Goal: Task Accomplishment & Management: Manage account settings

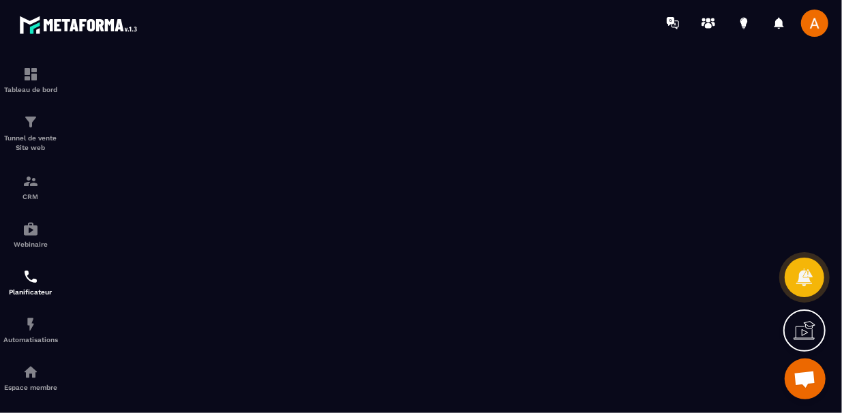
scroll to position [70, 0]
click at [50, 325] on div "Automatisations" at bounding box center [30, 329] width 55 height 27
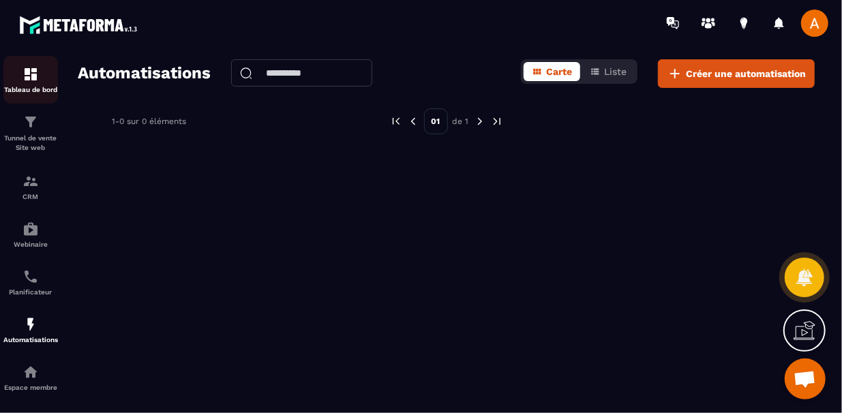
click at [28, 78] on img at bounding box center [30, 74] width 16 height 16
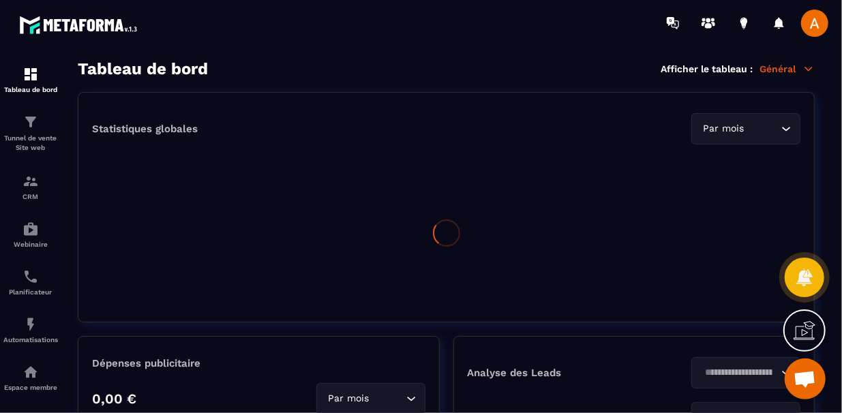
click at [28, 78] on img at bounding box center [30, 74] width 16 height 16
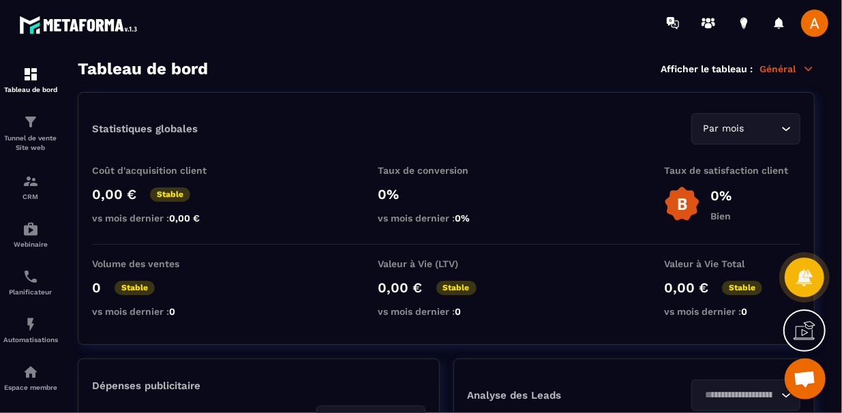
click at [783, 68] on p "Général" at bounding box center [786, 69] width 55 height 12
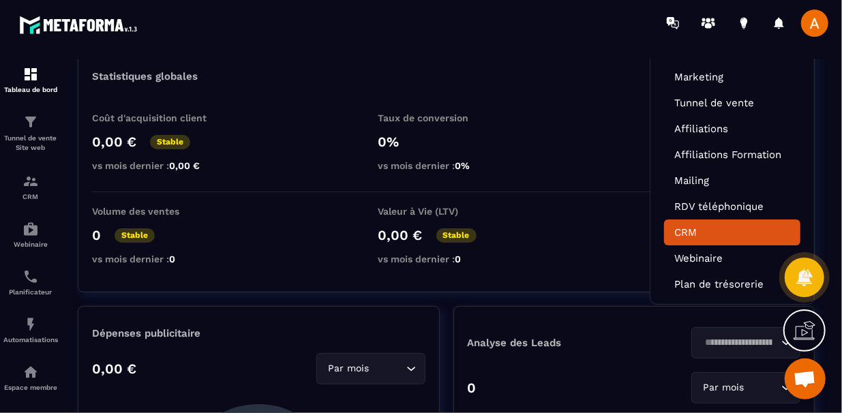
scroll to position [55, 0]
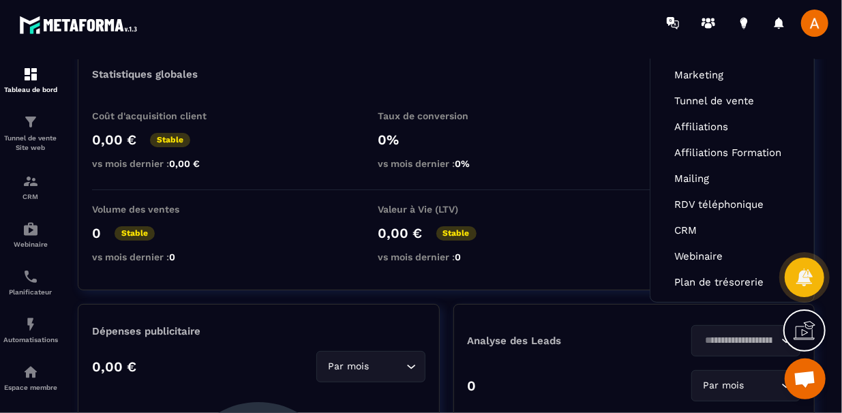
click at [83, 254] on div "Statistiques globales Par mois Loading... Coût d'acquisition client 0,00 € Stab…" at bounding box center [446, 163] width 737 height 253
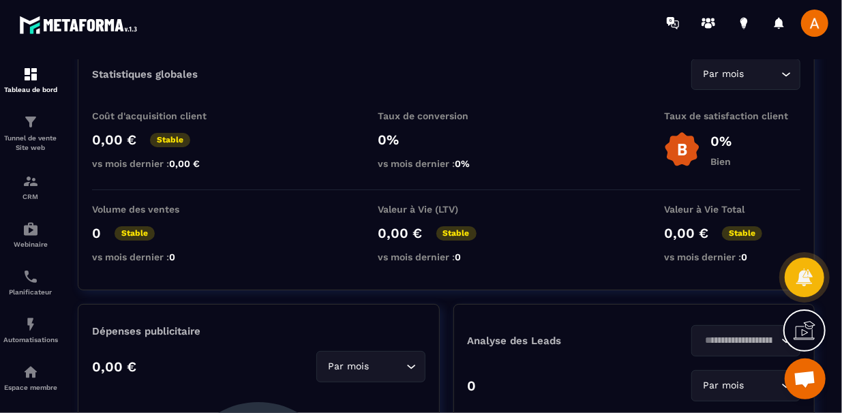
click at [63, 254] on div "Tableau de bord Tunnel de vente Site web CRM Webinaire Planificateur Automatisa…" at bounding box center [116, 228] width 232 height 365
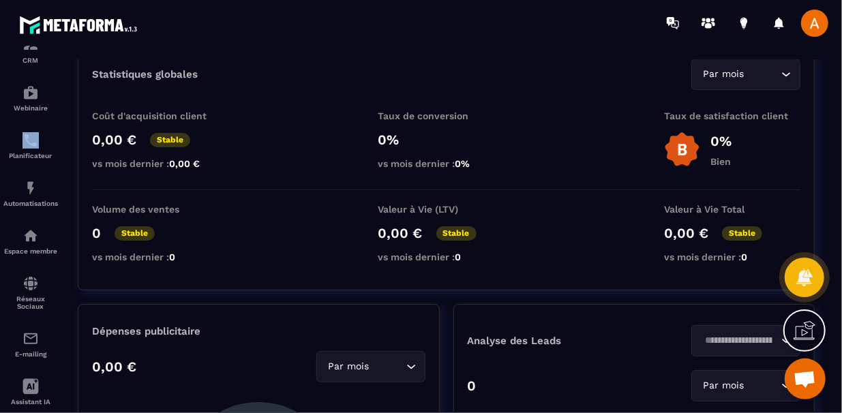
scroll to position [217, 0]
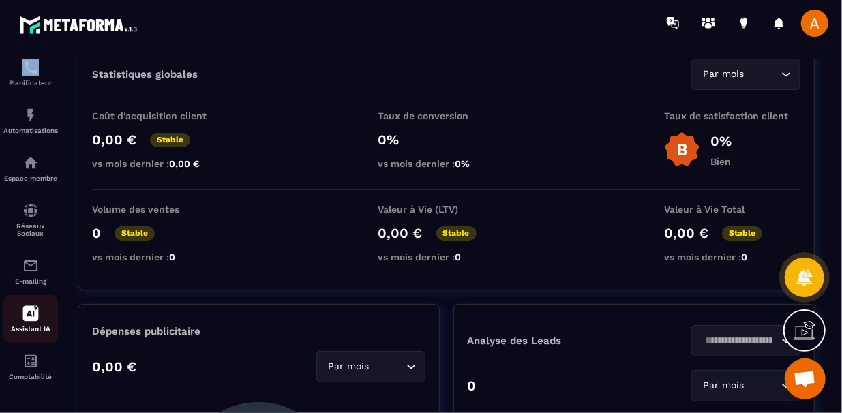
click at [51, 312] on div "Assistant IA" at bounding box center [30, 318] width 55 height 27
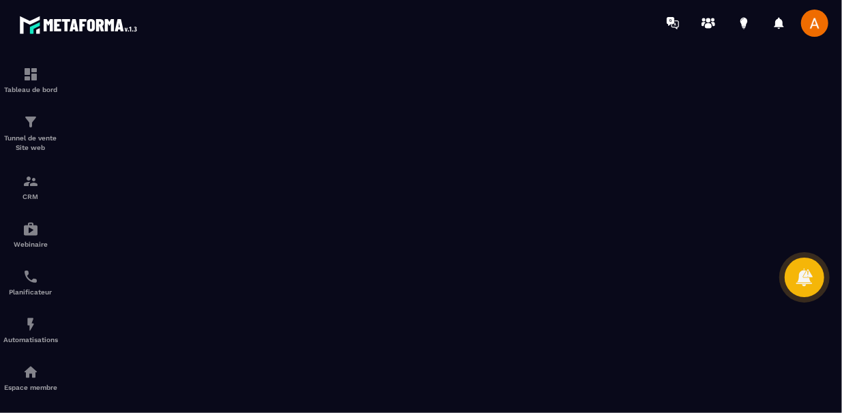
click at [58, 259] on div at bounding box center [30, 229] width 61 height 367
click at [50, 230] on div "Webinaire" at bounding box center [30, 234] width 55 height 27
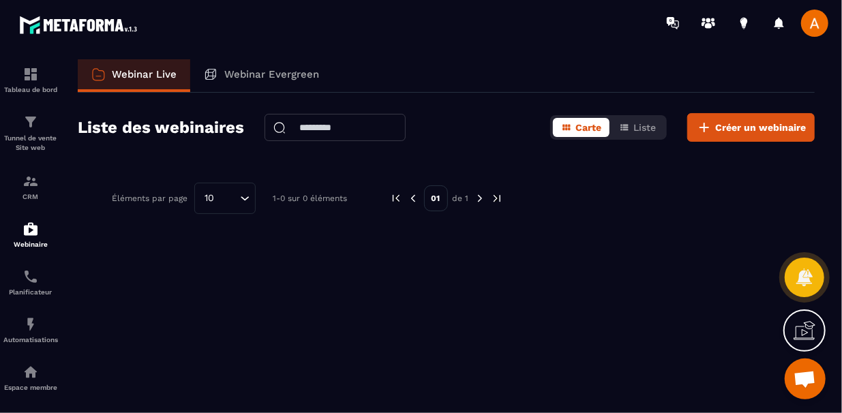
click at [64, 269] on div "Webinar Live Webinar Evergreen Liste des webinaires Carte Liste Créer un webina…" at bounding box center [446, 233] width 764 height 348
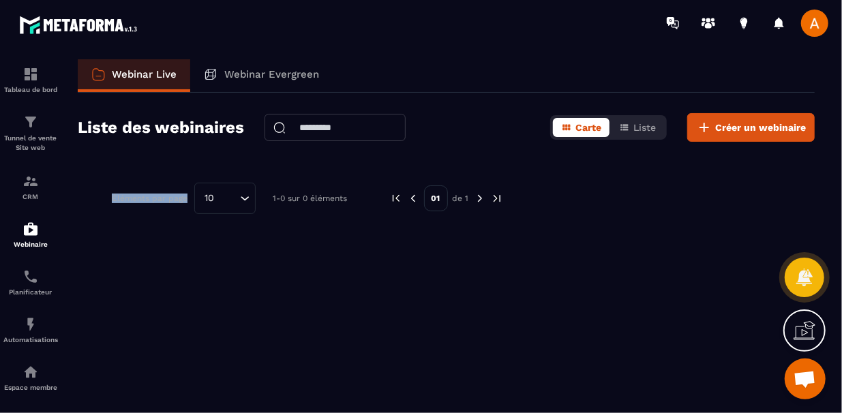
click at [178, 244] on div "Webinar Live Webinar Evergreen Liste des webinaires Carte Liste Créer un webina…" at bounding box center [446, 233] width 764 height 348
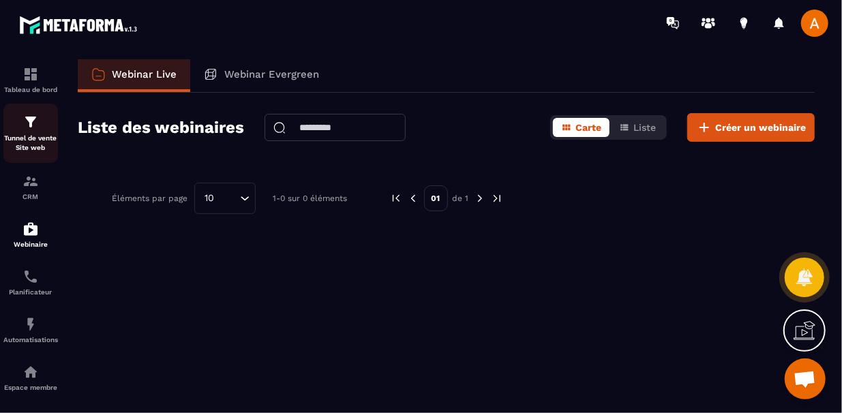
click at [57, 112] on link "Tunnel de vente Site web" at bounding box center [30, 133] width 55 height 59
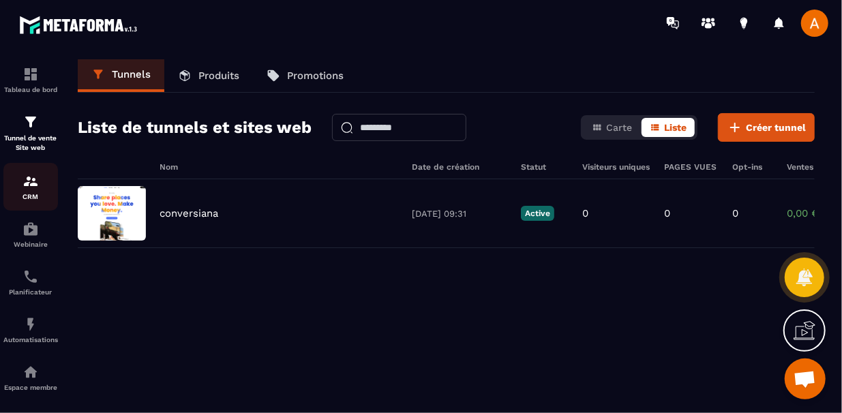
click at [35, 172] on link "CRM" at bounding box center [30, 187] width 55 height 48
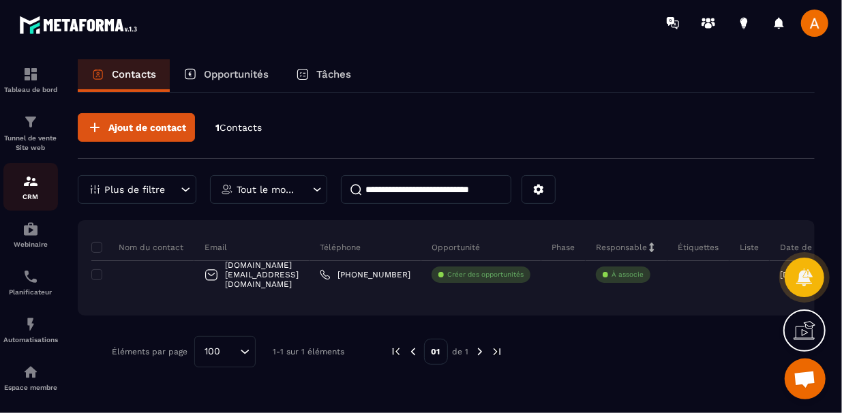
click at [29, 200] on p "CRM" at bounding box center [30, 196] width 55 height 7
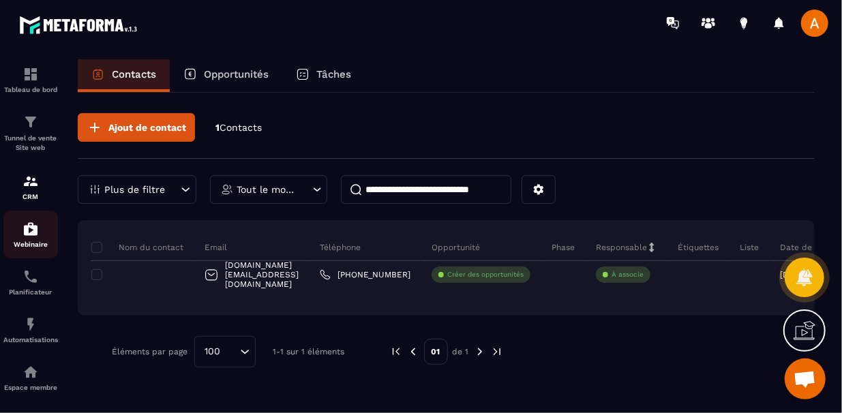
click at [29, 220] on link "Webinaire" at bounding box center [30, 235] width 55 height 48
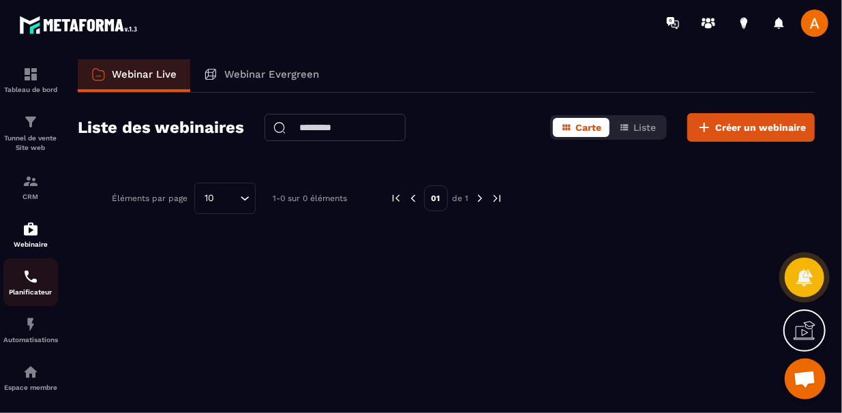
click at [39, 306] on link "Planificateur" at bounding box center [30, 282] width 55 height 48
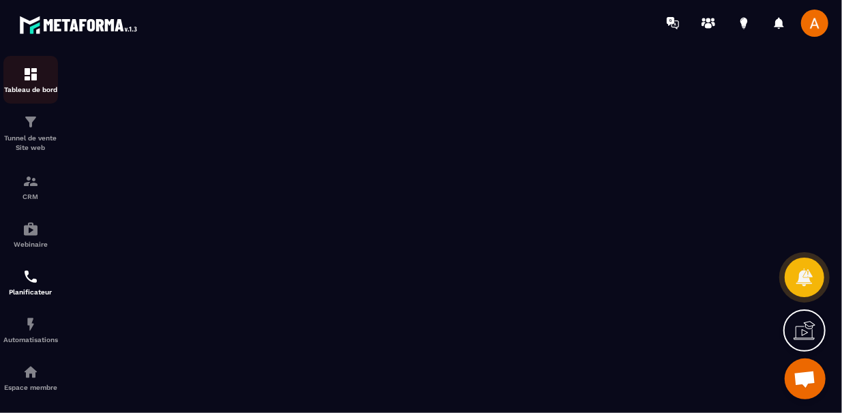
click at [40, 91] on p "Tableau de bord" at bounding box center [30, 89] width 55 height 7
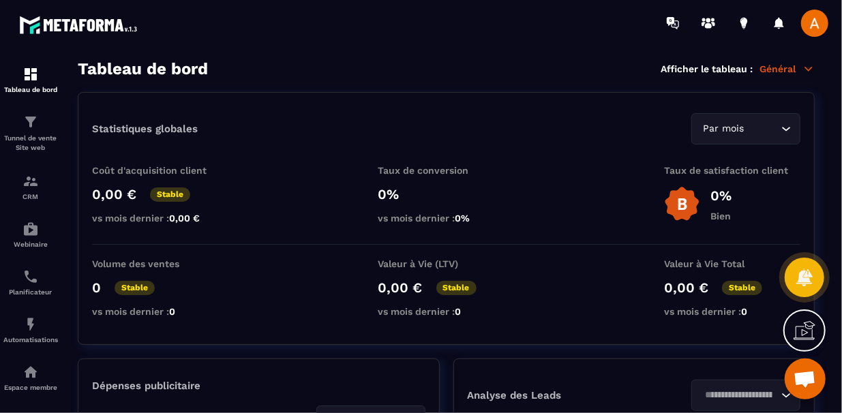
click at [66, 91] on section "Tableau de bord Afficher le tableau : Général Statistiques globales Par mois Lo…" at bounding box center [446, 236] width 764 height 354
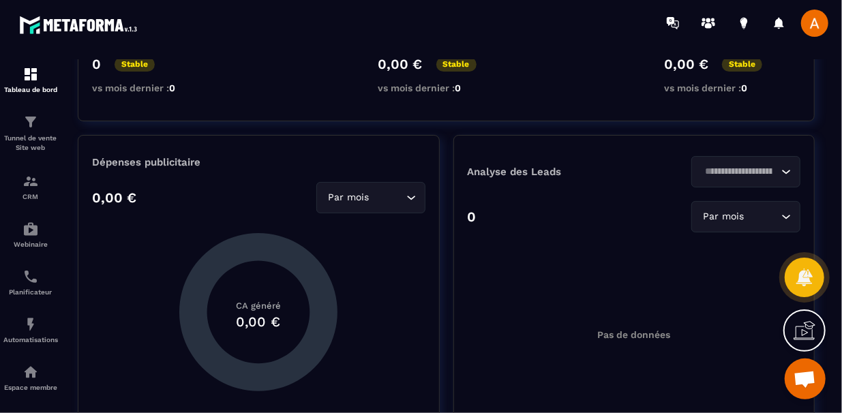
scroll to position [245, 0]
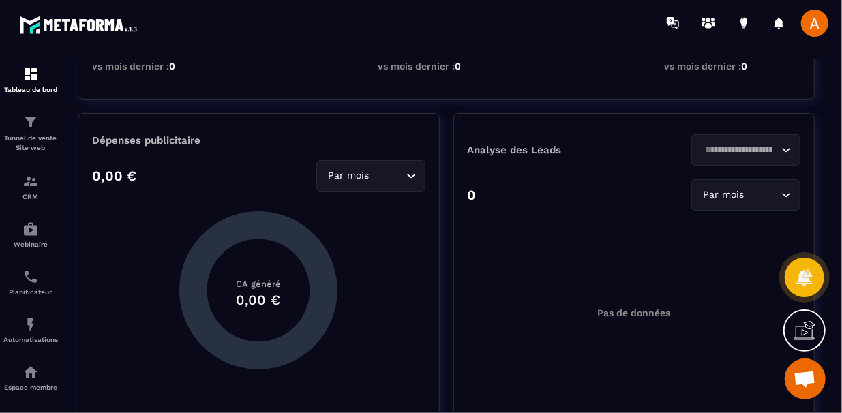
click at [66, 91] on section "Tableau de bord Afficher le tableau : Général Statistiques globales Par mois Lo…" at bounding box center [446, 236] width 764 height 354
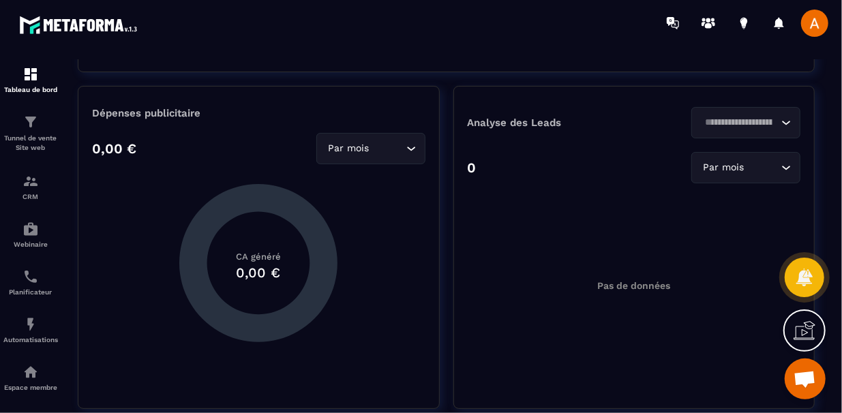
scroll to position [300, 0]
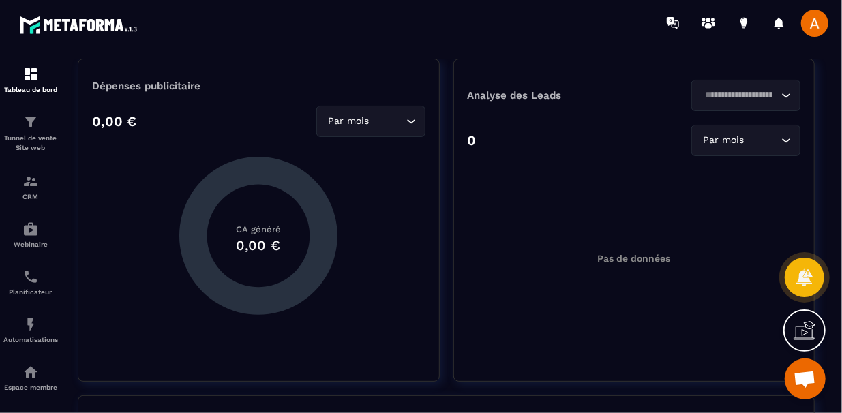
click at [61, 108] on div "Tableau de bord Tunnel de vente Site web CRM Webinaire Planificateur Automatisa…" at bounding box center [116, 228] width 232 height 365
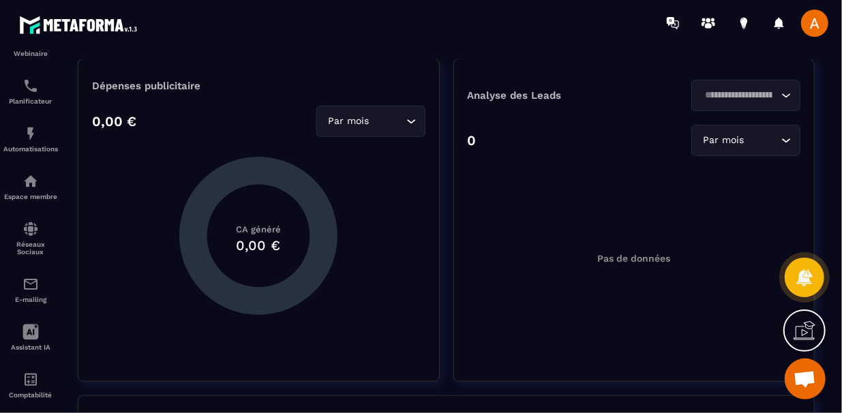
scroll to position [217, 0]
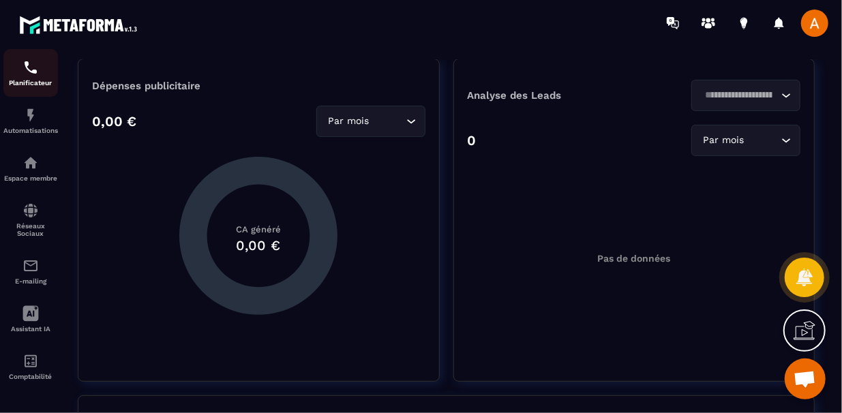
click at [47, 65] on div "Planificateur" at bounding box center [30, 72] width 55 height 27
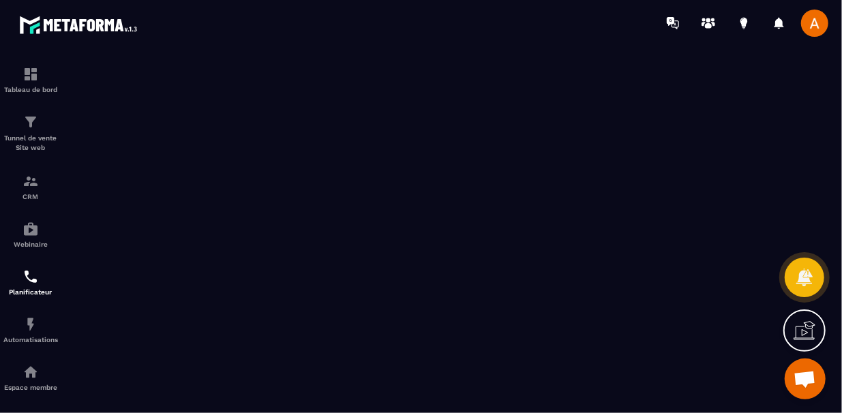
click at [810, 376] on span "Ouvrir le chat" at bounding box center [804, 380] width 22 height 19
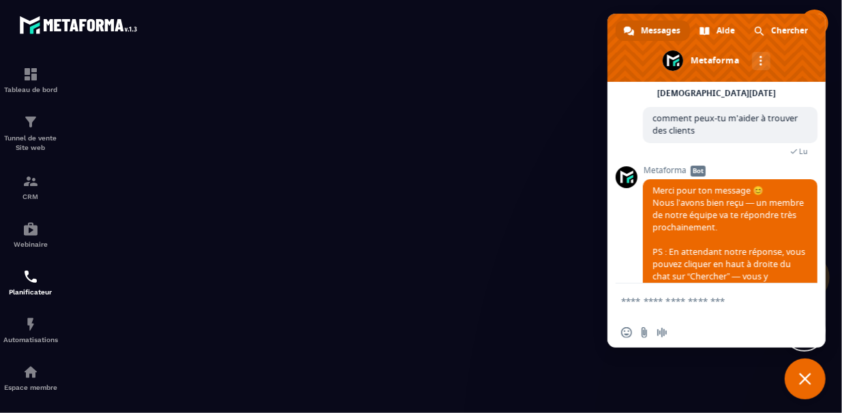
scroll to position [121, 0]
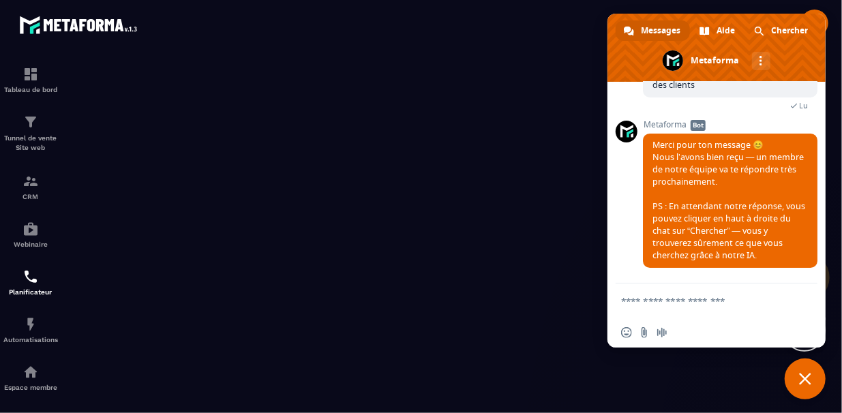
click at [747, 314] on form at bounding box center [701, 302] width 161 height 37
click at [749, 303] on textarea "Entrez votre message..." at bounding box center [701, 301] width 161 height 12
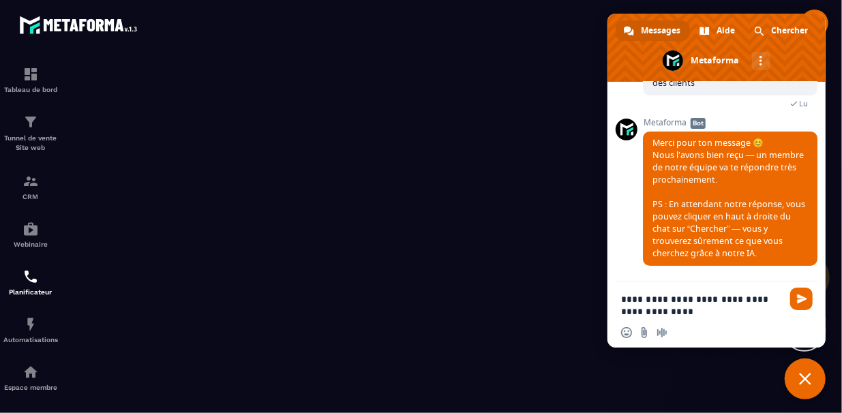
type textarea "**********"
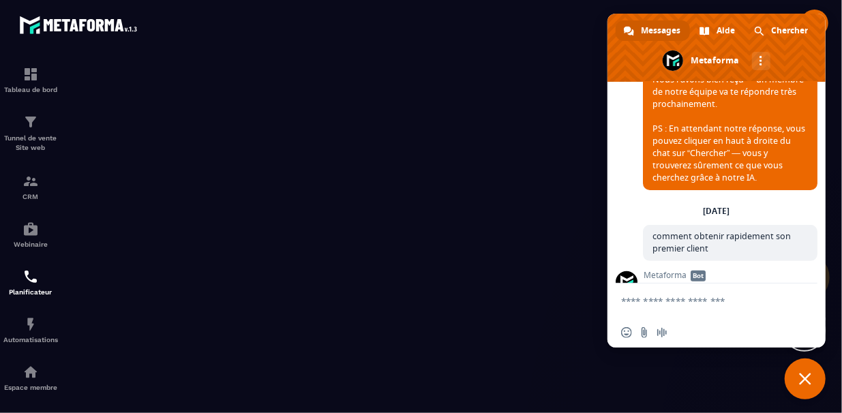
scroll to position [355, 0]
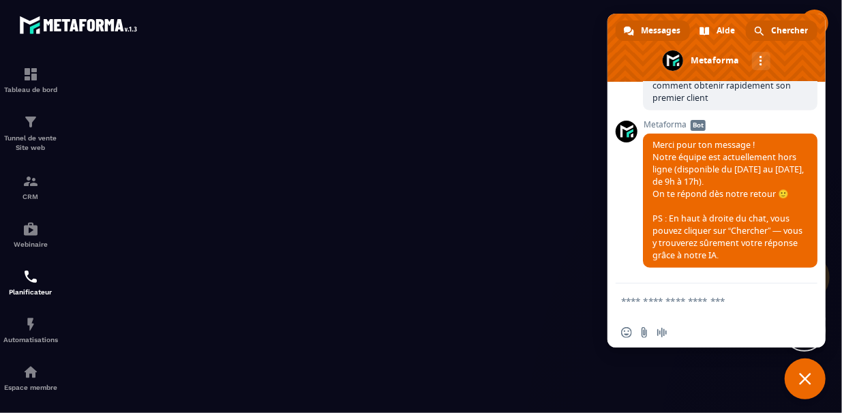
click at [786, 22] on span "Chercher" at bounding box center [789, 30] width 37 height 20
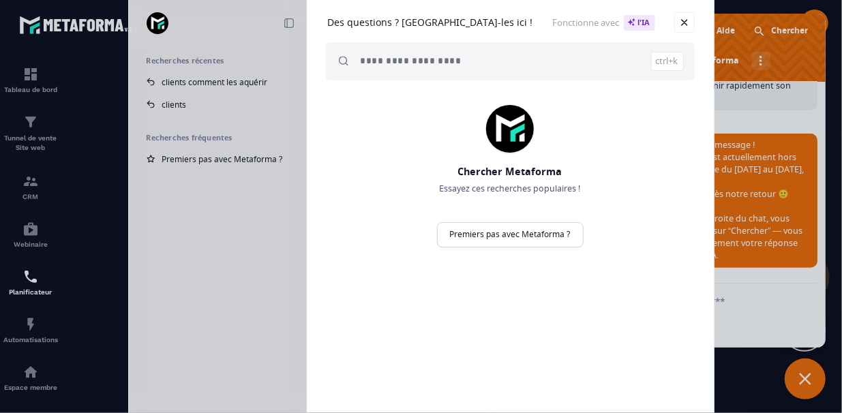
click at [519, 70] on input "search" at bounding box center [522, 61] width 323 height 38
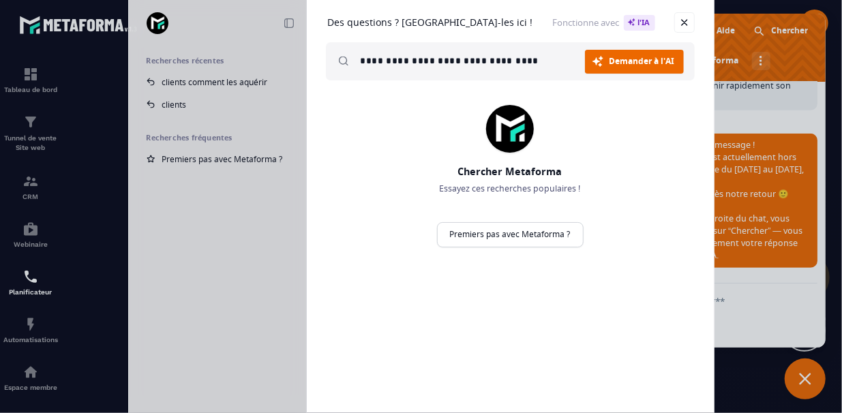
type input "**********"
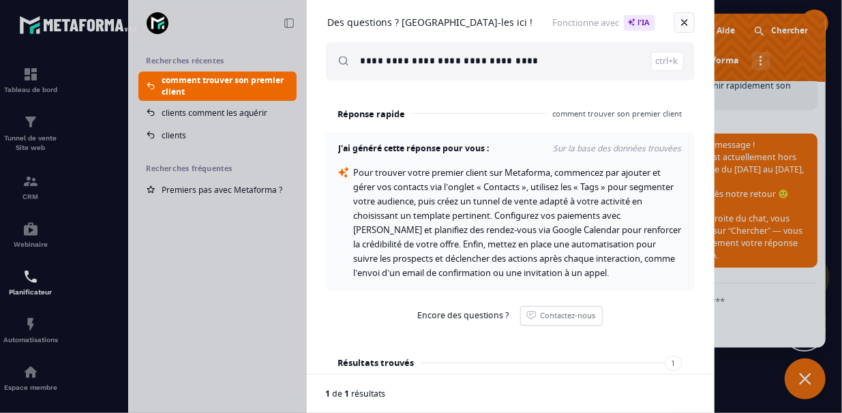
click at [686, 22] on link "Fermer" at bounding box center [684, 22] width 20 height 20
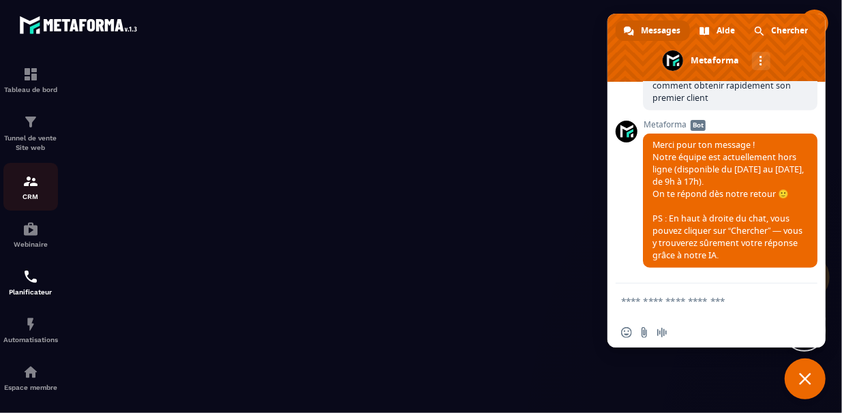
click at [46, 184] on div "CRM" at bounding box center [30, 186] width 55 height 27
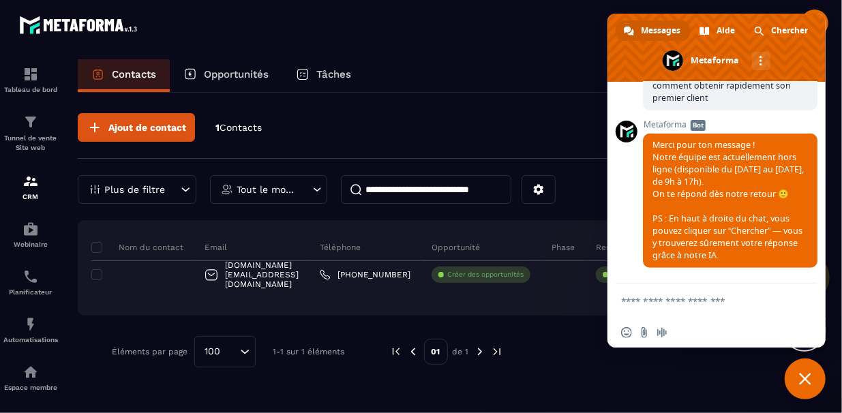
click at [247, 67] on div "Opportunités" at bounding box center [226, 75] width 112 height 33
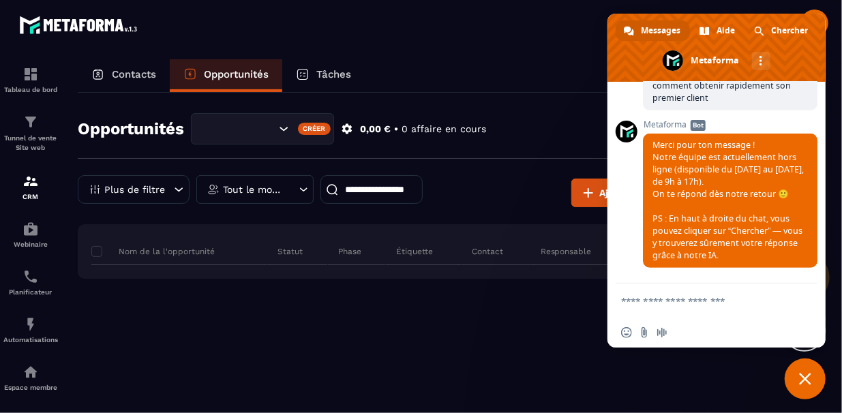
click at [811, 378] on span "Fermer le chat" at bounding box center [805, 379] width 41 height 41
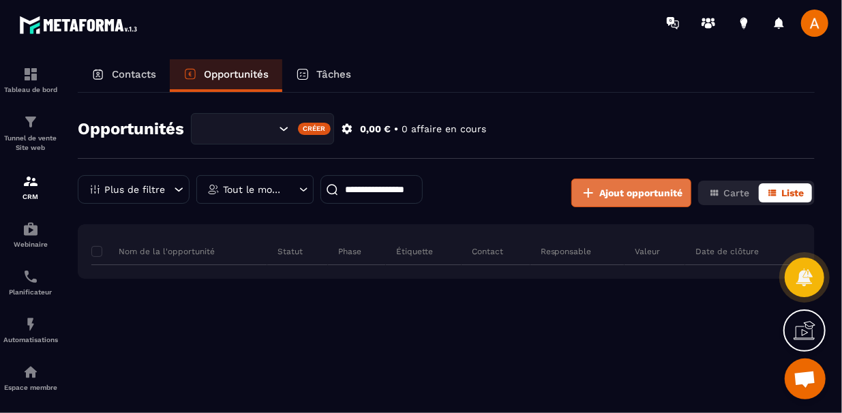
click at [678, 199] on span "Ajout opportunité" at bounding box center [640, 193] width 83 height 14
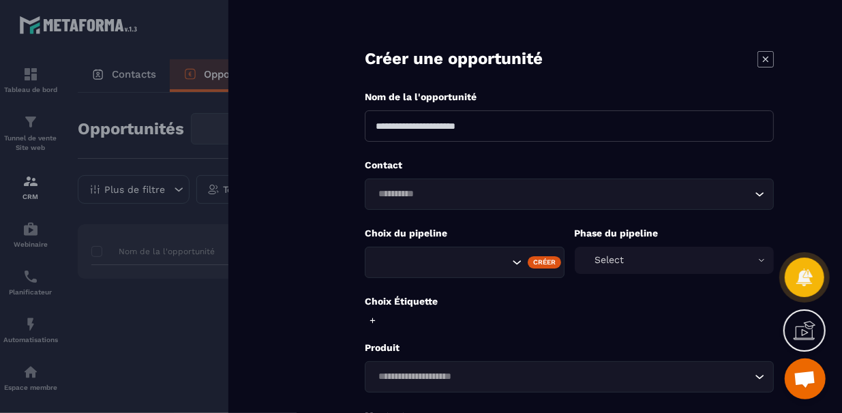
click at [699, 128] on input at bounding box center [569, 125] width 409 height 31
click at [715, 182] on div "Contact Loading..." at bounding box center [569, 184] width 409 height 51
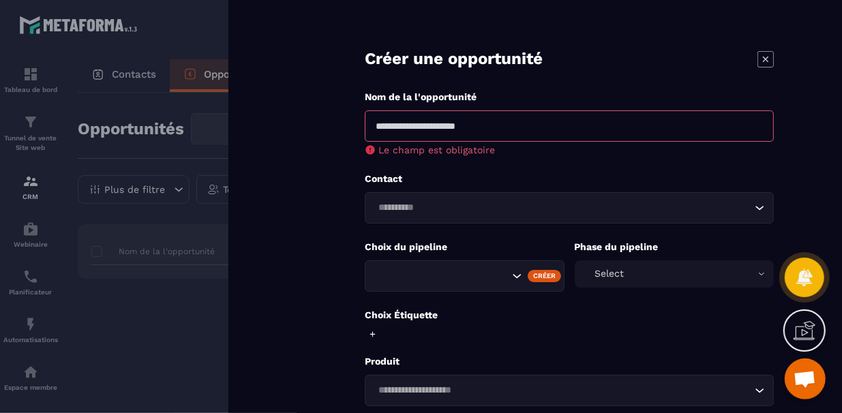
click at [716, 198] on div "Loading..." at bounding box center [569, 207] width 409 height 31
click at [659, 225] on form "**********" at bounding box center [569, 315] width 545 height 631
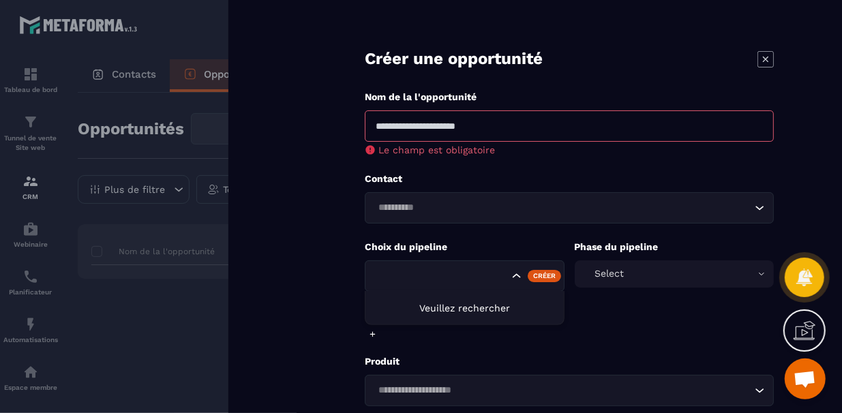
click at [511, 275] on icon "Search for option" at bounding box center [517, 276] width 14 height 14
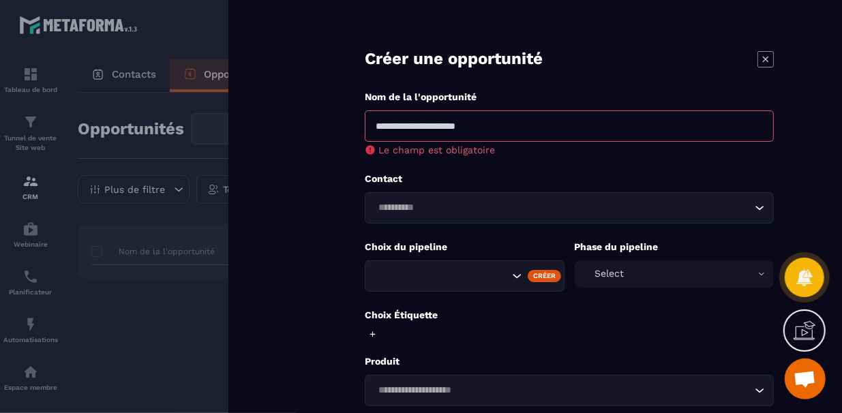
click at [648, 286] on div "Select" at bounding box center [675, 273] width 200 height 27
click at [768, 60] on icon at bounding box center [765, 59] width 16 height 16
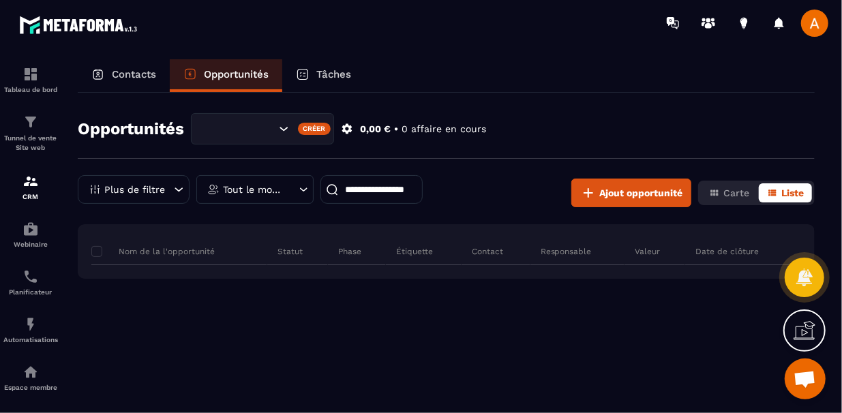
click at [768, 60] on div "Contacts Opportunités Tâches" at bounding box center [446, 75] width 737 height 33
click at [348, 66] on div "Tâches" at bounding box center [323, 75] width 82 height 33
